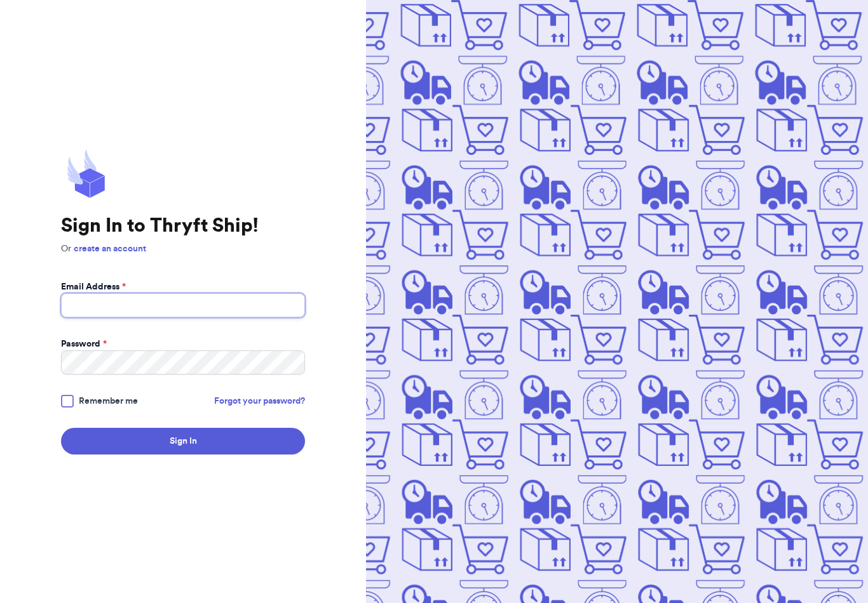
click at [130, 318] on input "Email Address *" at bounding box center [183, 305] width 244 height 24
type input "[EMAIL_ADDRESS][DOMAIN_NAME]"
click at [183, 451] on button "Sign In" at bounding box center [183, 441] width 244 height 27
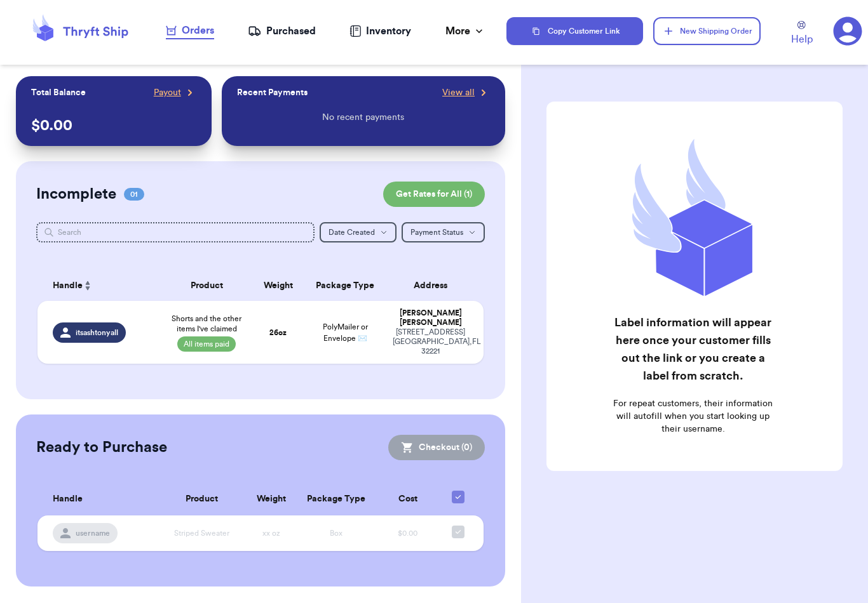
click at [304, 32] on div "Purchased" at bounding box center [282, 31] width 68 height 15
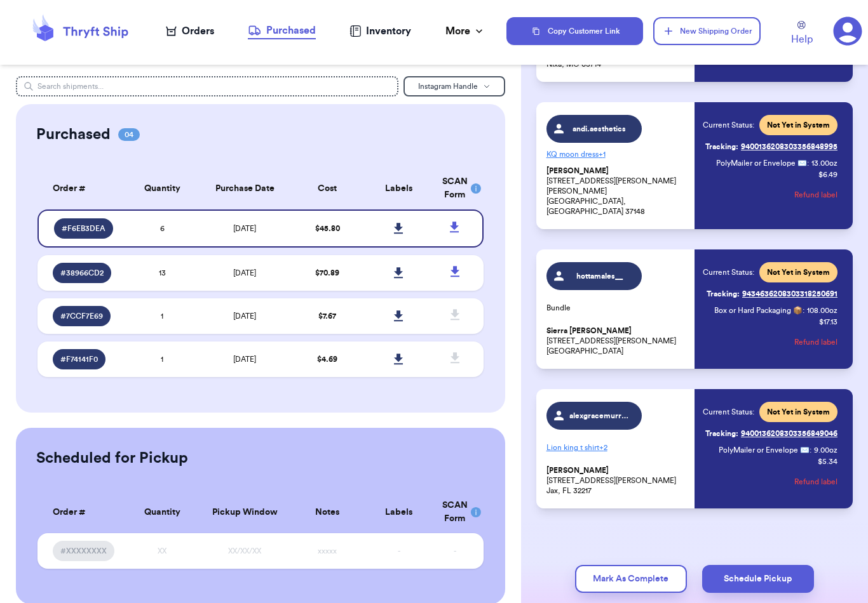
scroll to position [476, 0]
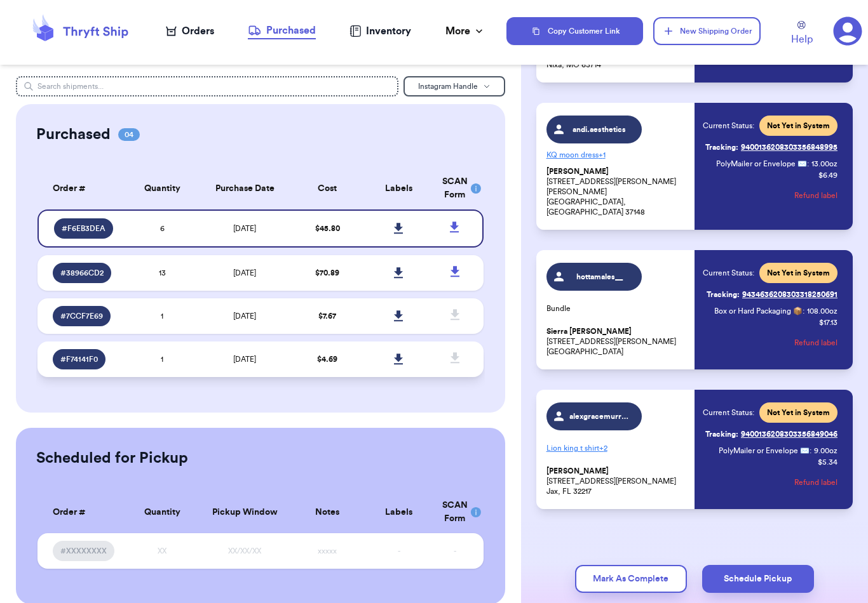
click at [240, 363] on span "[DATE]" at bounding box center [244, 360] width 23 height 8
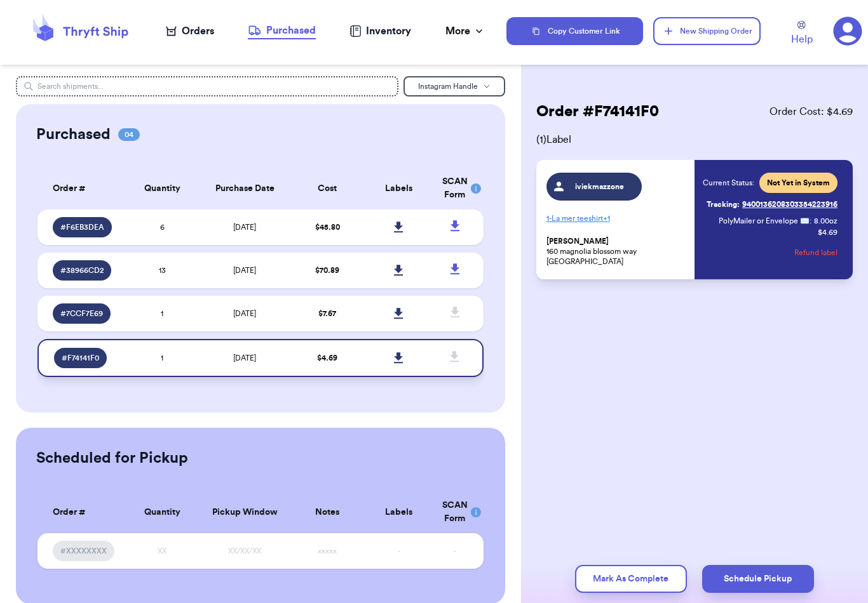
scroll to position [0, 0]
click at [133, 332] on td "1" at bounding box center [161, 314] width 71 height 36
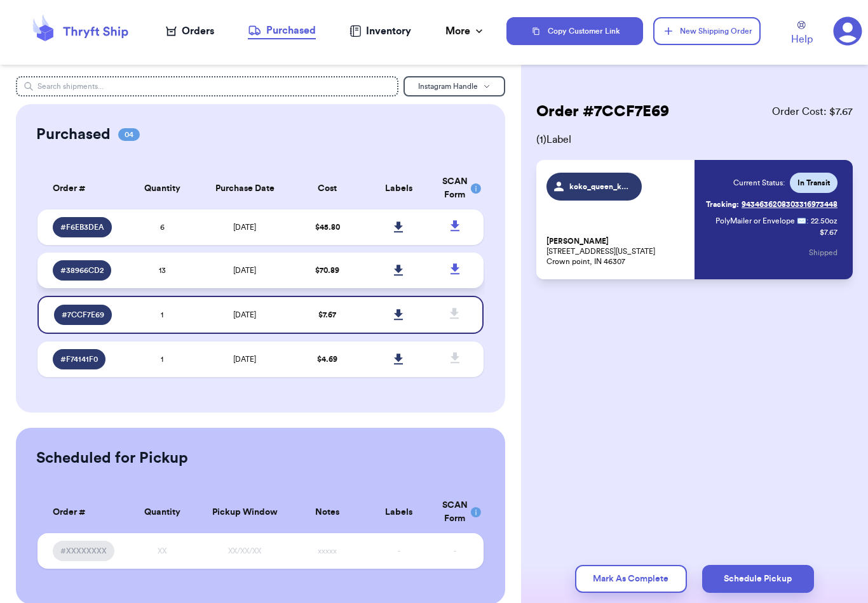
click at [192, 284] on td "13" at bounding box center [161, 271] width 71 height 36
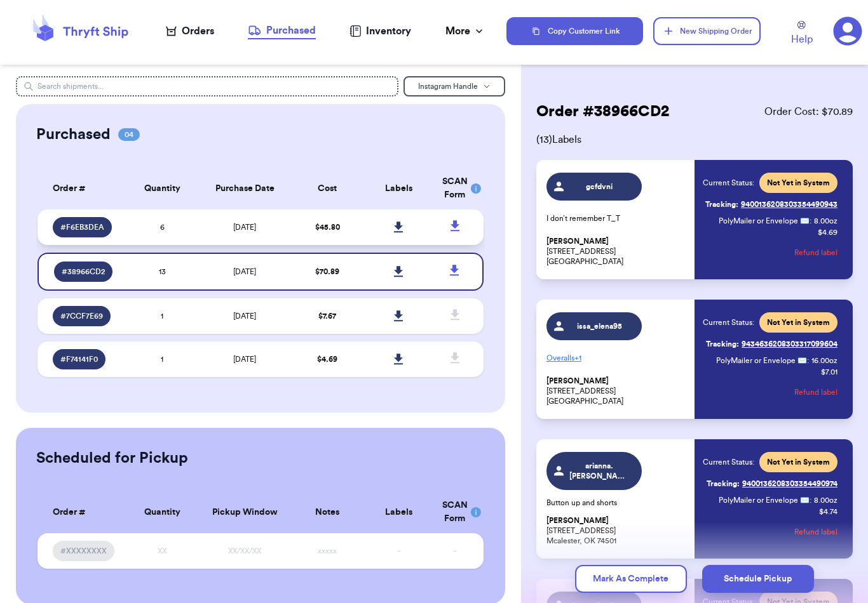
click at [361, 233] on td "$ 45.80" at bounding box center [327, 228] width 71 height 36
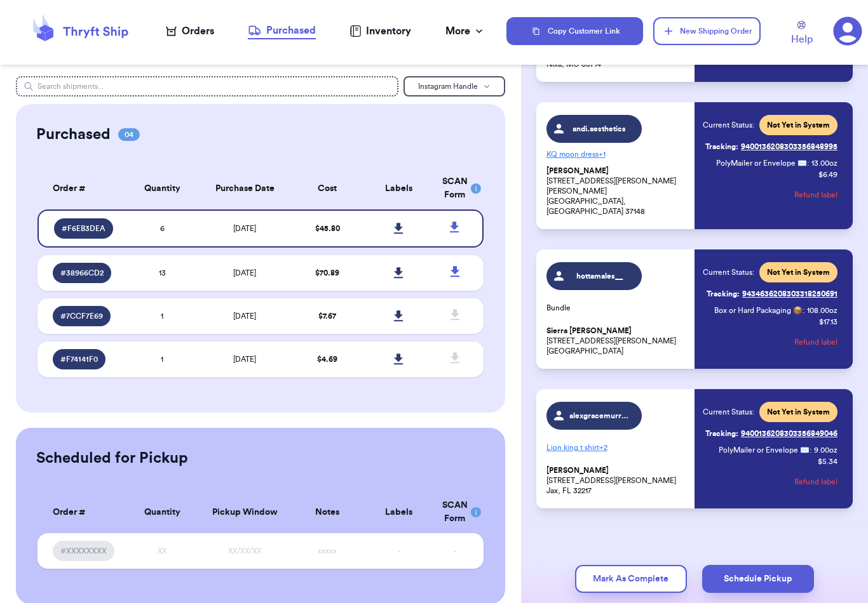
scroll to position [476, 0]
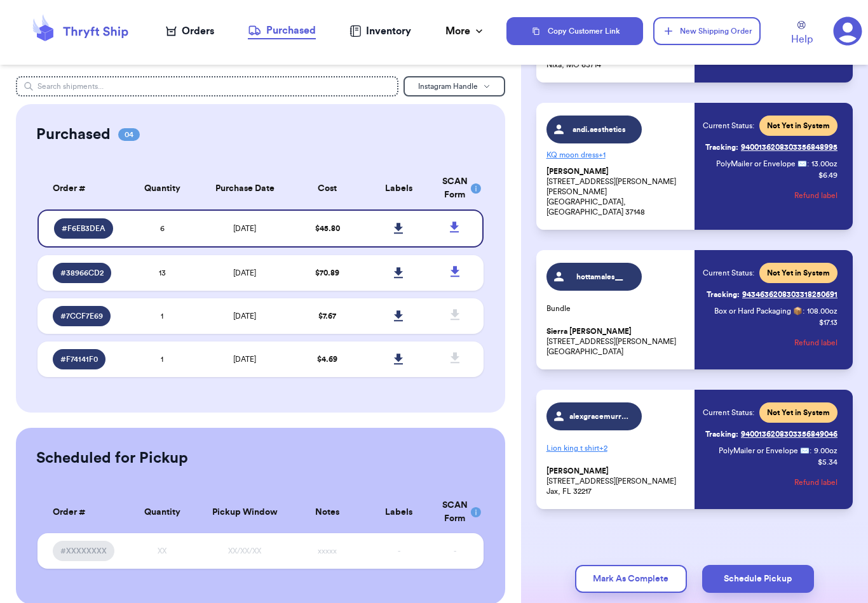
click at [740, 567] on button "Schedule Pickup" at bounding box center [758, 579] width 112 height 28
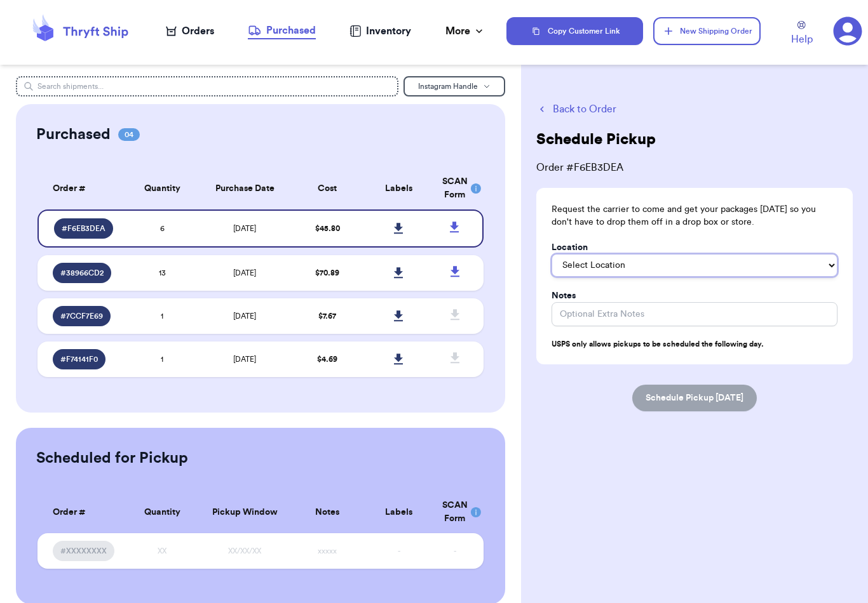
select select "Front Door"
click at [680, 388] on button "Schedule Pickup [DATE]" at bounding box center [694, 398] width 125 height 27
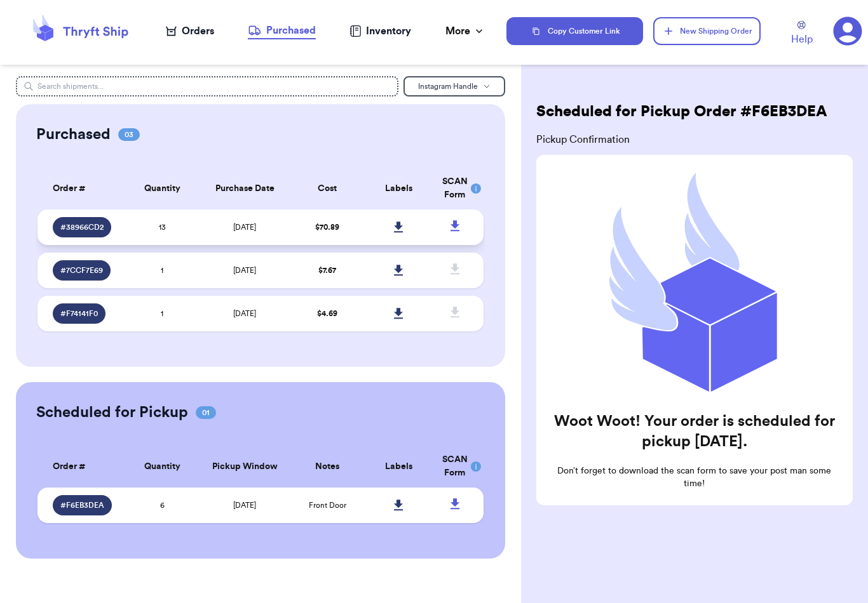
click at [437, 230] on td at bounding box center [459, 228] width 49 height 36
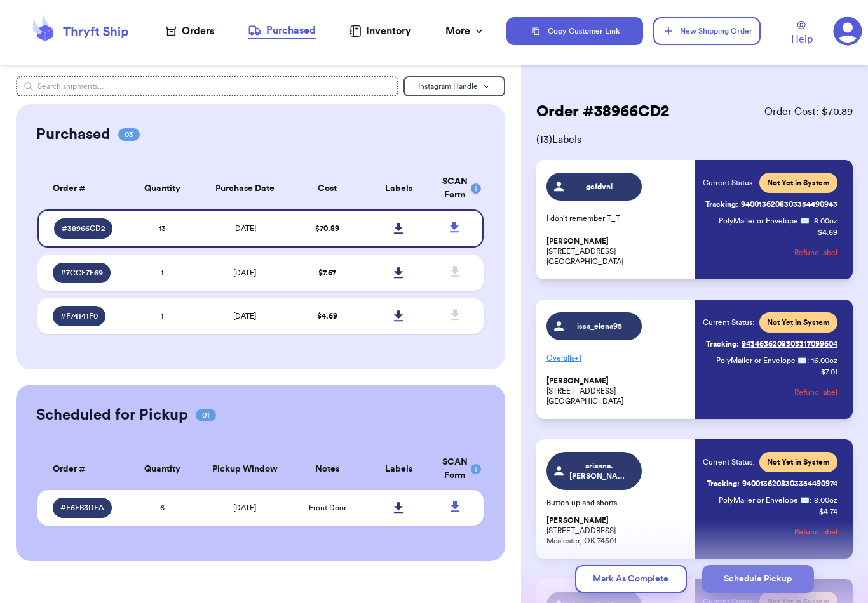
click at [739, 565] on button "Schedule Pickup" at bounding box center [758, 579] width 112 height 28
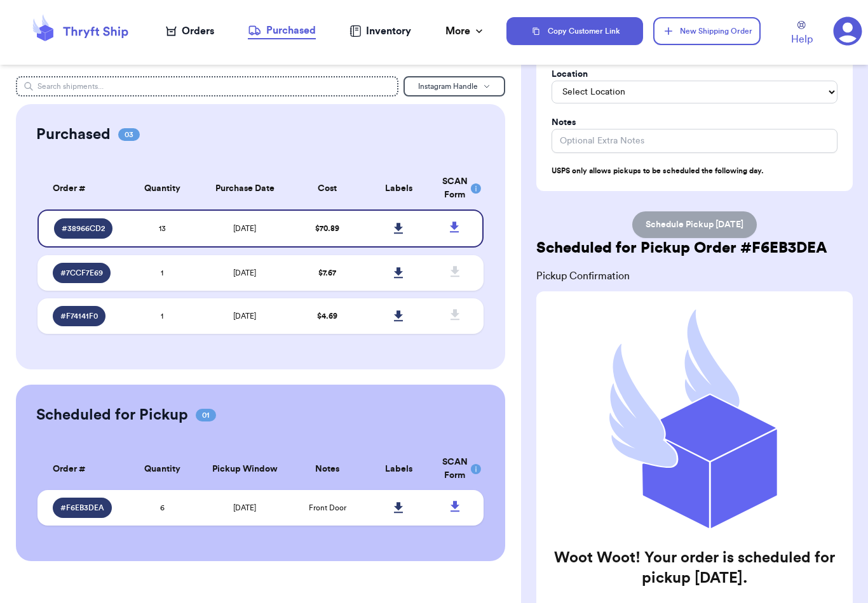
scroll to position [170, 0]
